Goal: Contribute content

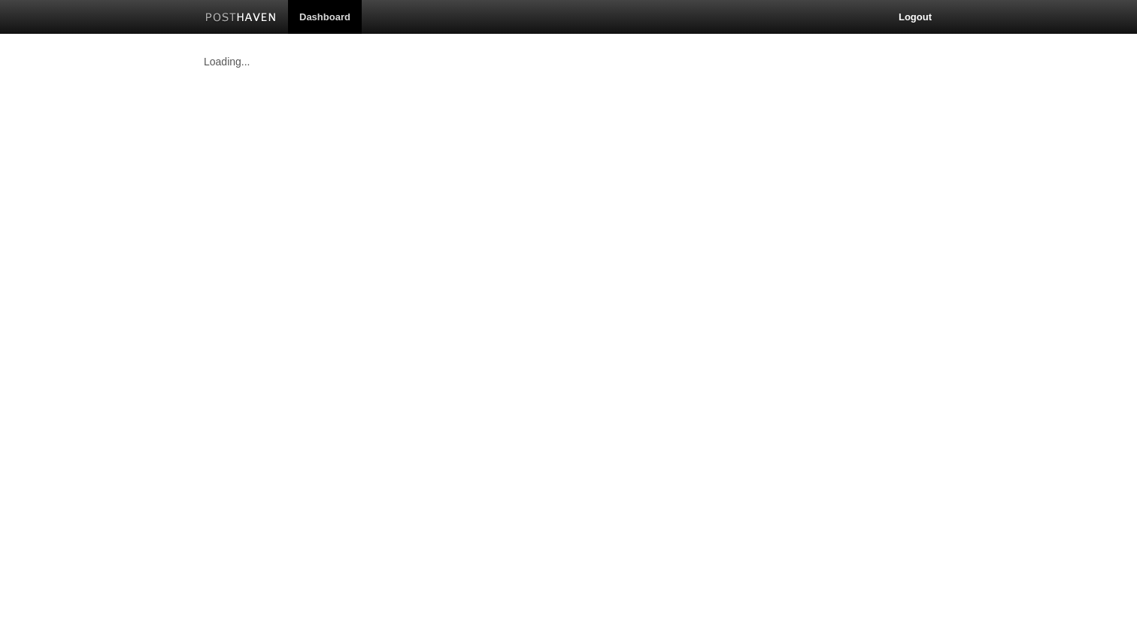
click at [316, 8] on link "Dashboard" at bounding box center [325, 17] width 74 height 34
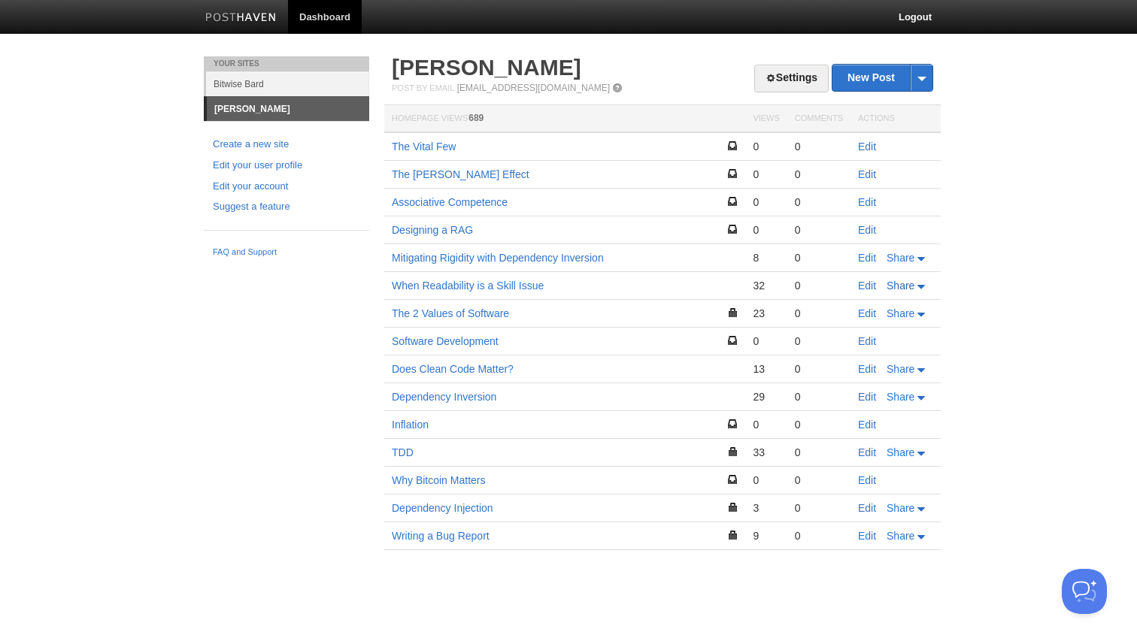
click at [919, 286] on icon at bounding box center [921, 287] width 8 height 4
click at [965, 283] on body "Dashboard Logout Your Sites Bitwise Bard Czar Pino Create a new site Edit your …" at bounding box center [568, 297] width 1137 height 595
click at [866, 286] on link "Edit" at bounding box center [867, 286] width 18 height 12
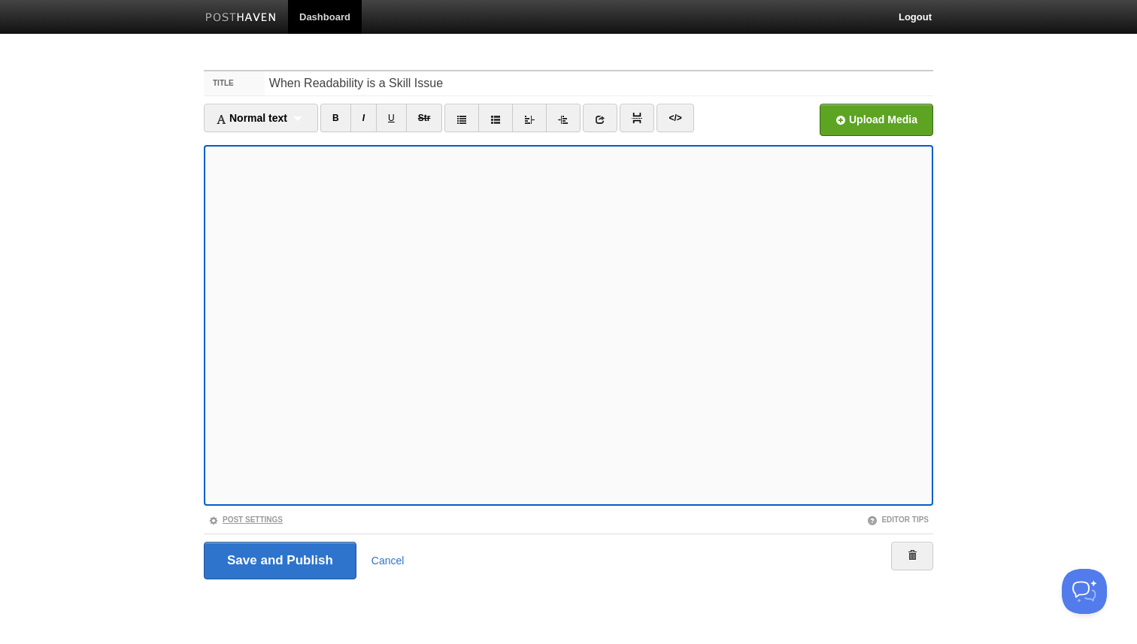
click at [262, 520] on link "Post Settings" at bounding box center [245, 520] width 74 height 8
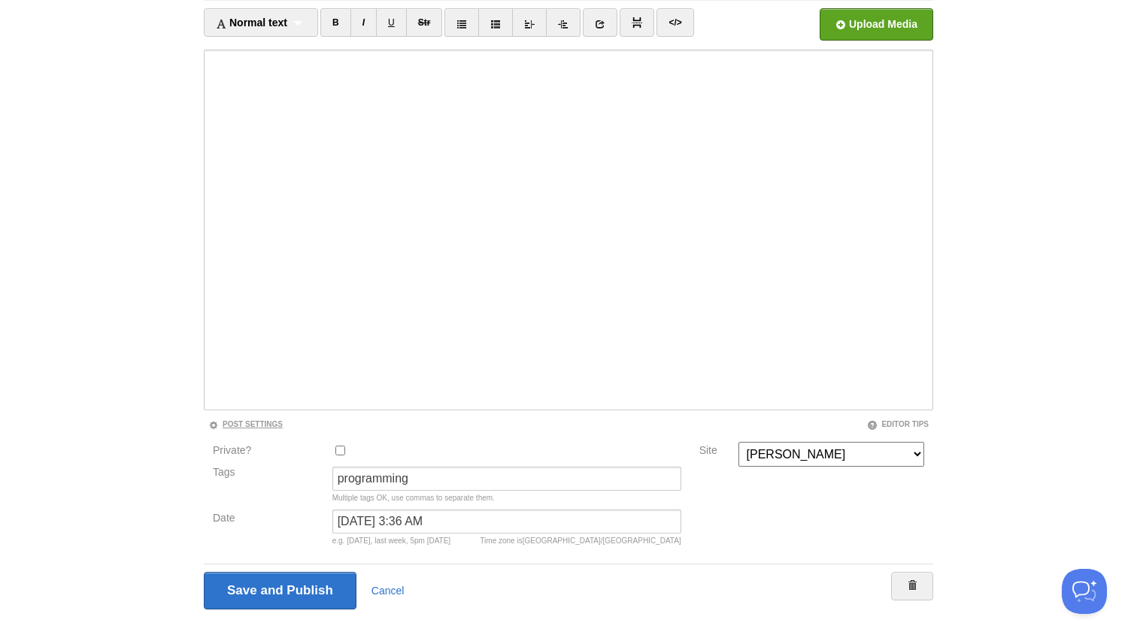
scroll to position [117, 0]
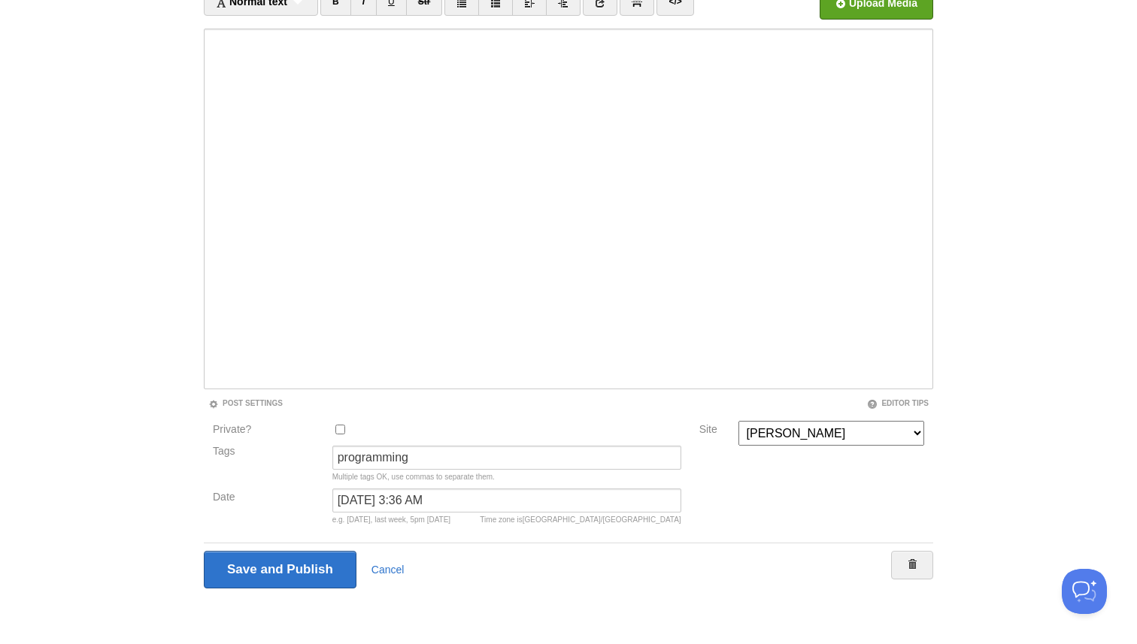
click at [341, 428] on input "Private?" at bounding box center [340, 430] width 10 height 10
checkbox input "true"
click at [310, 551] on input "Save and Publish" at bounding box center [281, 570] width 154 height 38
